Goal: Transaction & Acquisition: Purchase product/service

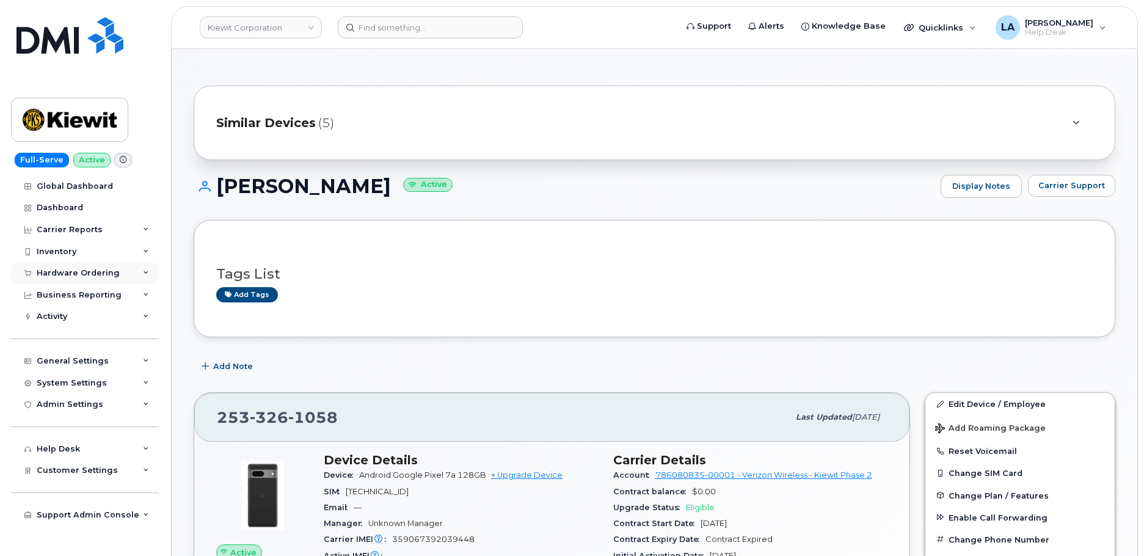
click at [104, 270] on div "Hardware Ordering" at bounding box center [78, 273] width 83 height 10
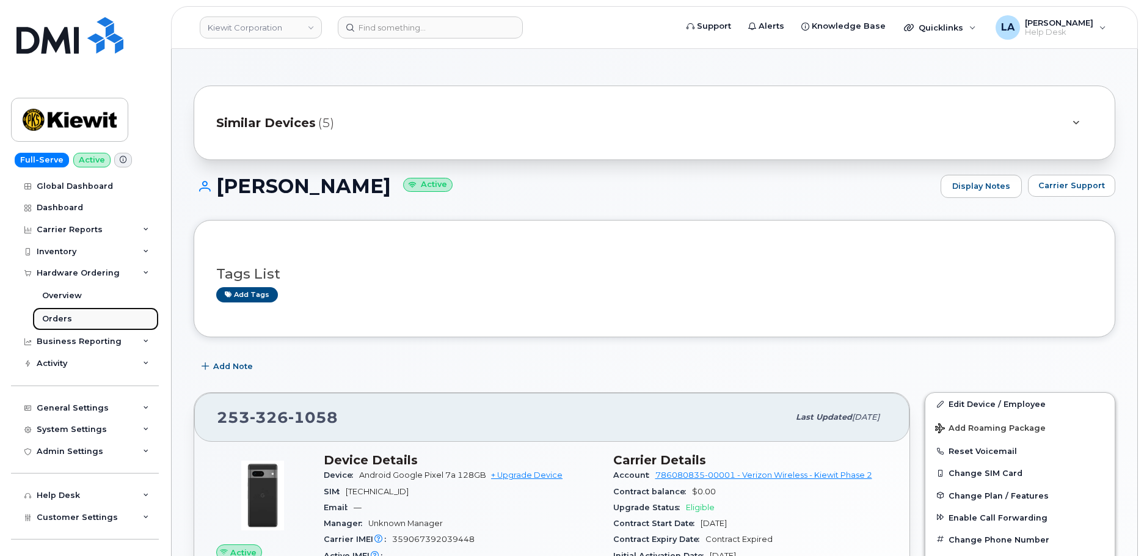
click at [64, 312] on link "Orders" at bounding box center [95, 318] width 126 height 23
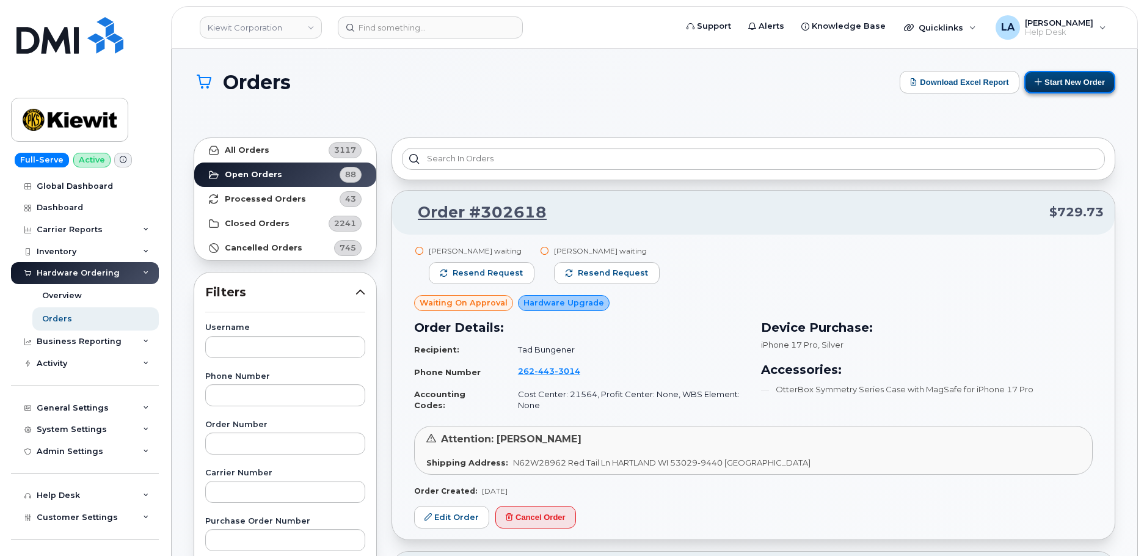
click at [1080, 83] on button "Start New Order" at bounding box center [1069, 82] width 91 height 23
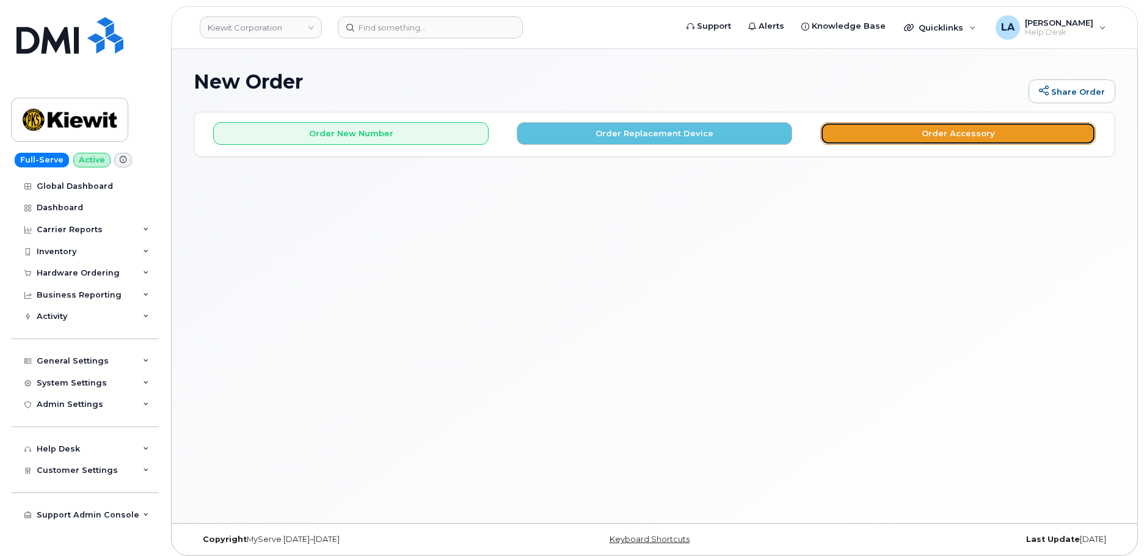
click at [950, 127] on button "Order Accessory" at bounding box center [957, 133] width 275 height 23
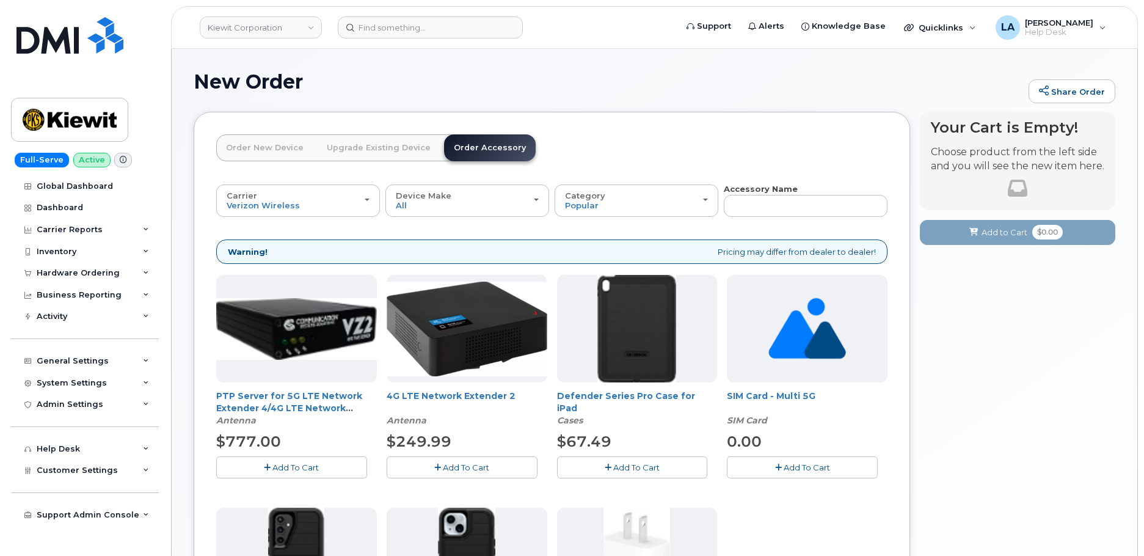
drag, startPoint x: 1143, startPoint y: 230, endPoint x: 1146, endPoint y: 261, distance: 30.8
click at [1143, 261] on html "[PERSON_NAME] Corporation Support Alerts Knowledge Base Quicklinks Suspend / Ca…" at bounding box center [572, 445] width 1144 height 890
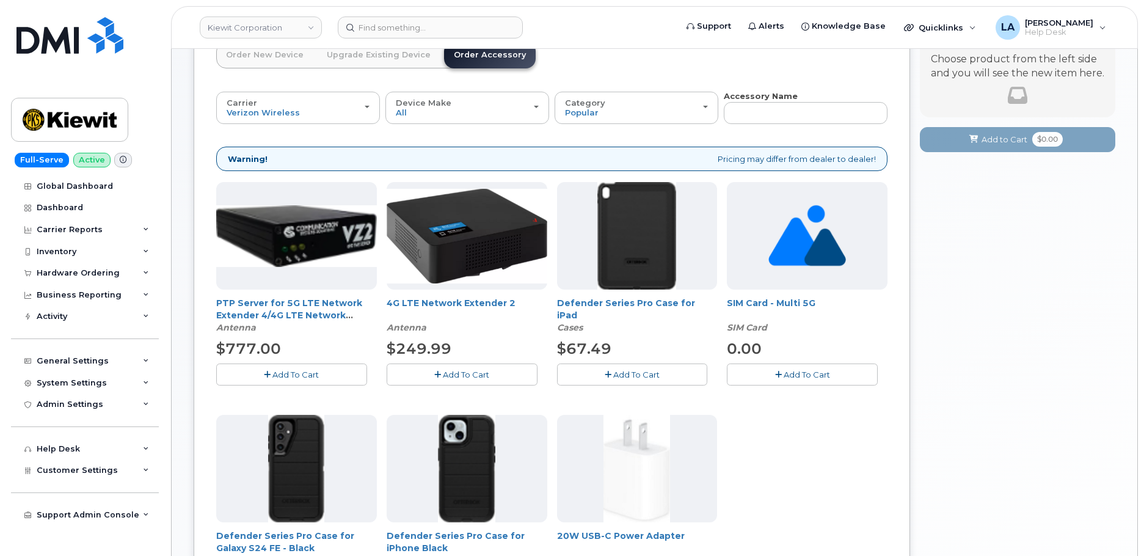
scroll to position [76, 0]
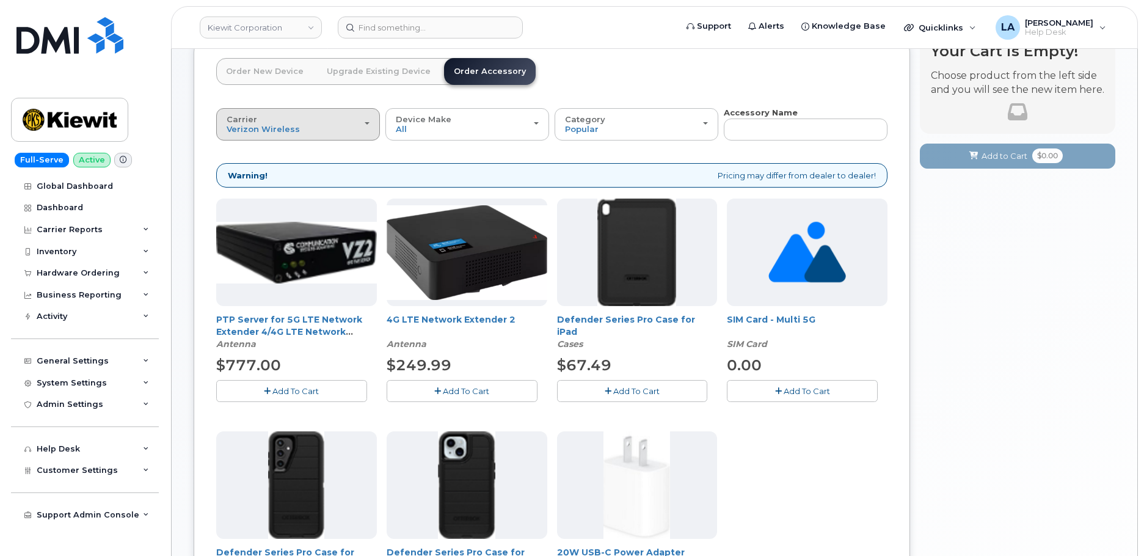
click at [355, 120] on div "Carrier Verizon Wireless T-Mobile AT&T Wireless" at bounding box center [298, 124] width 143 height 19
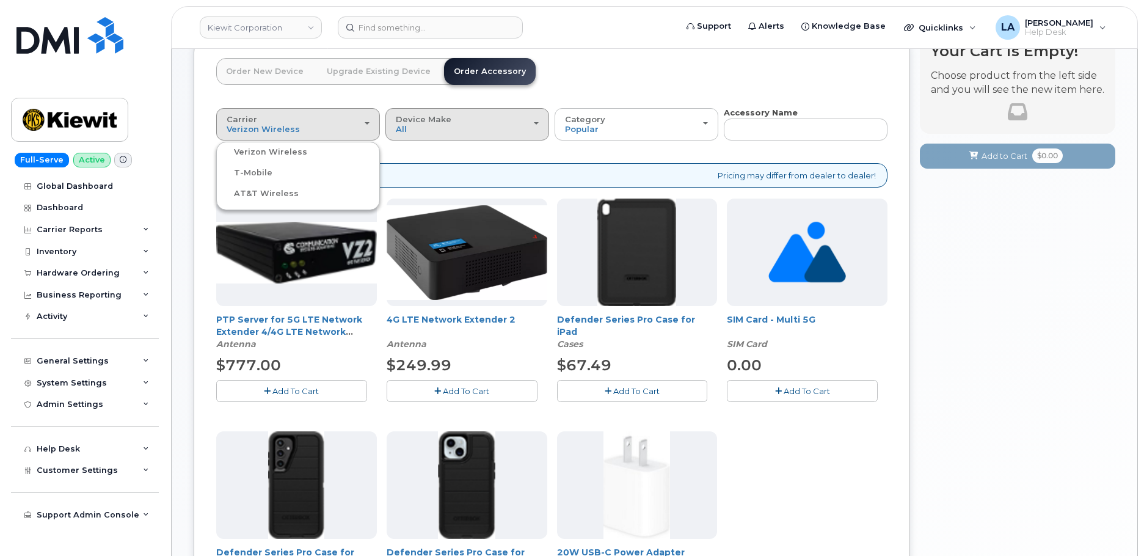
click at [456, 122] on div "Device Make All Android iPhone Tablet" at bounding box center [467, 124] width 143 height 19
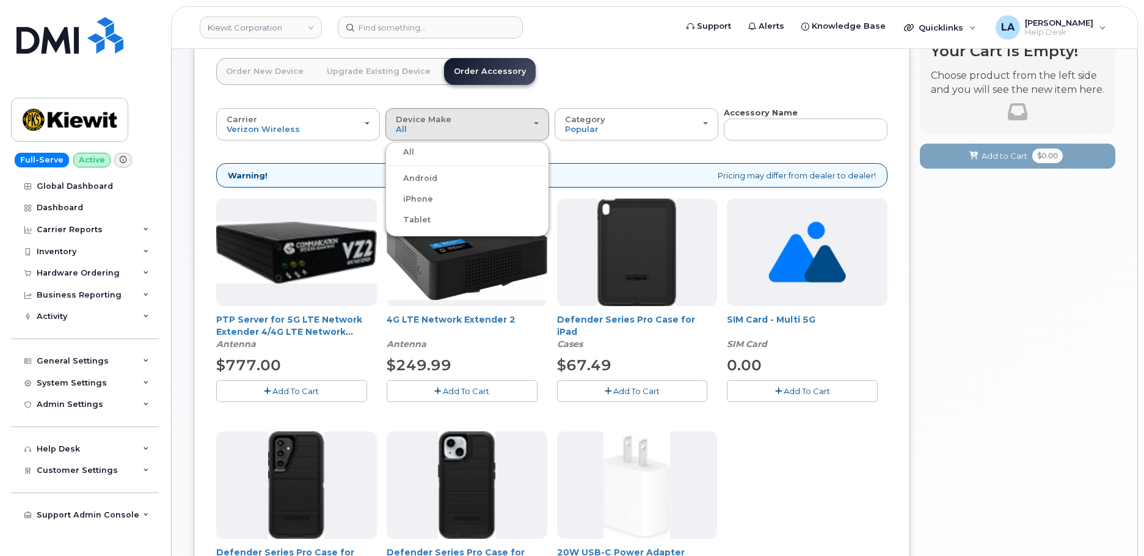
click at [606, 75] on header "Order New Device Upgrade Existing Device Order Accessory Order new device and n…" at bounding box center [551, 82] width 671 height 49
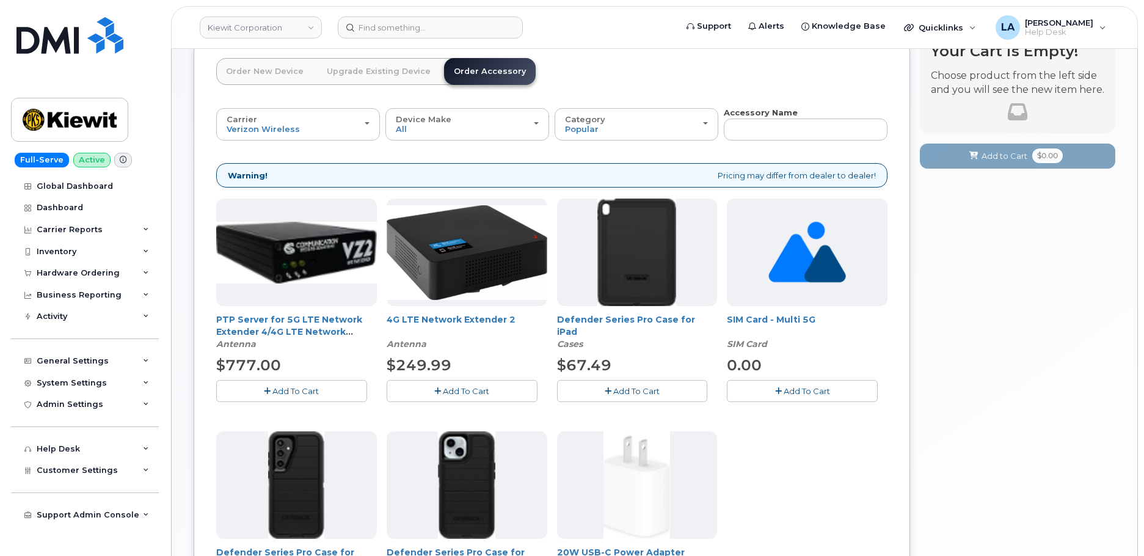
click at [655, 144] on div "Carrier Verizon Wireless T-Mobile AT&T Wireless Verizon Wireless T-Mobile AT&T …" at bounding box center [551, 403] width 671 height 593
click at [823, 126] on input "text" at bounding box center [806, 129] width 164 height 22
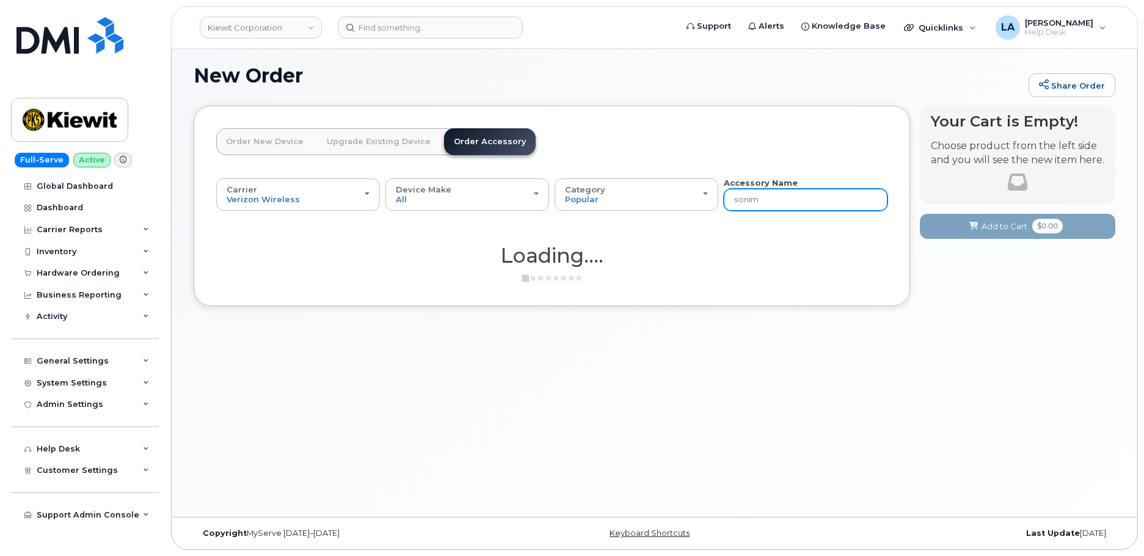
type input "sonim"
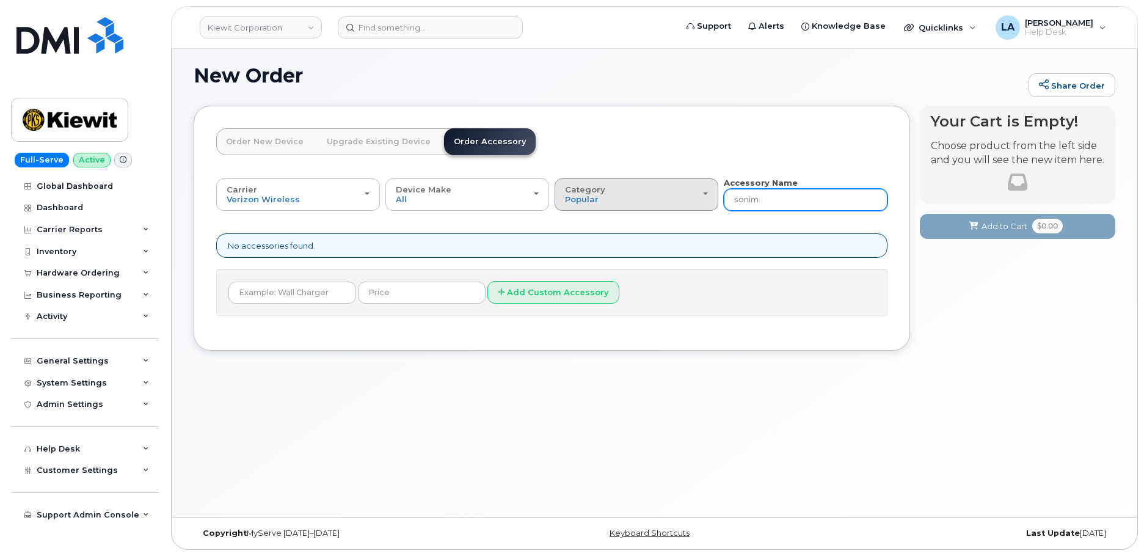
drag, startPoint x: 794, startPoint y: 195, endPoint x: 686, endPoint y: 206, distance: 108.6
click at [686, 208] on div "Carrier Verizon Wireless T-Mobile AT&T Wireless Verizon Wireless T-Mobile AT&T …" at bounding box center [551, 194] width 671 height 34
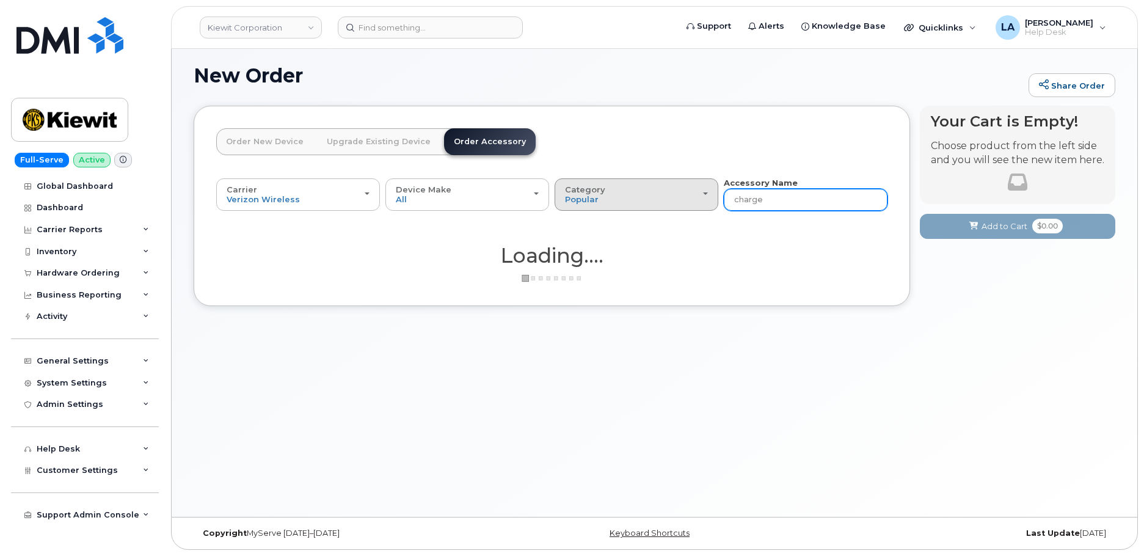
type input "charger"
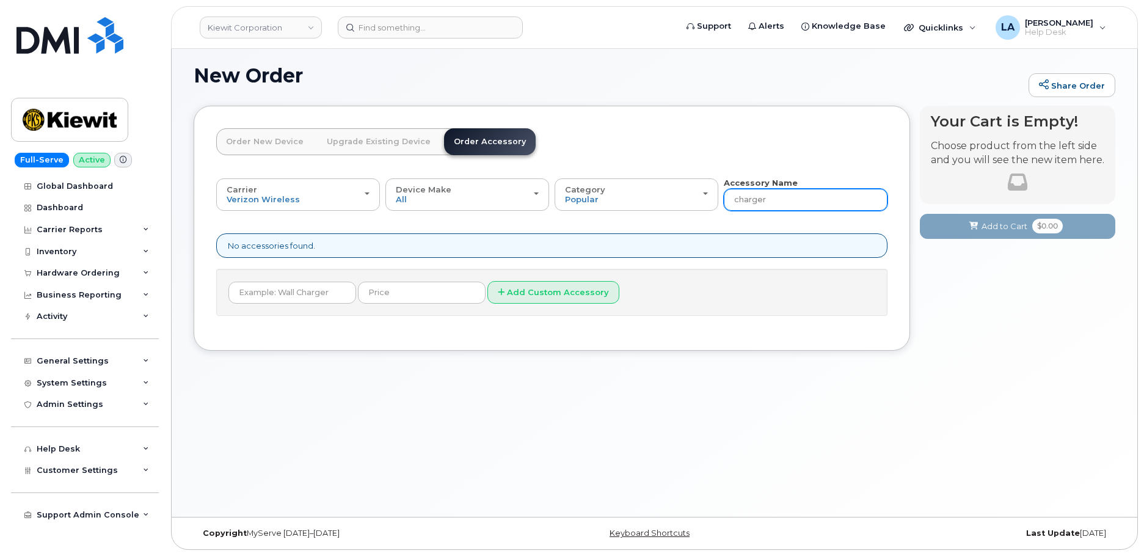
click at [798, 201] on input "charger" at bounding box center [806, 200] width 164 height 22
type input "c"
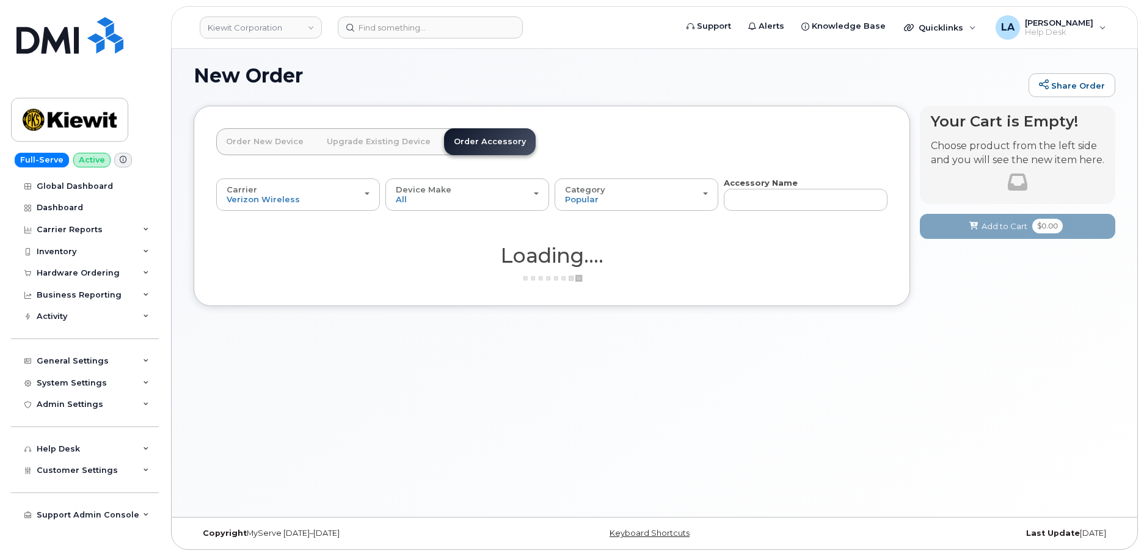
click at [981, 373] on div "New Order Share Order × Share This Order If you want to allow others to create …" at bounding box center [654, 280] width 965 height 474
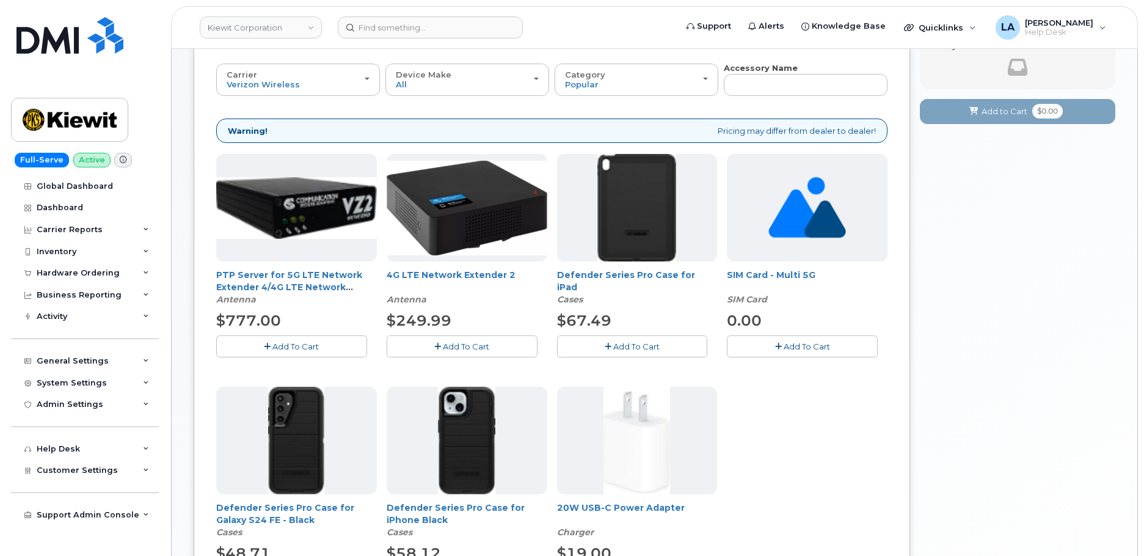
scroll to position [98, 0]
